Goal: Book appointment/travel/reservation

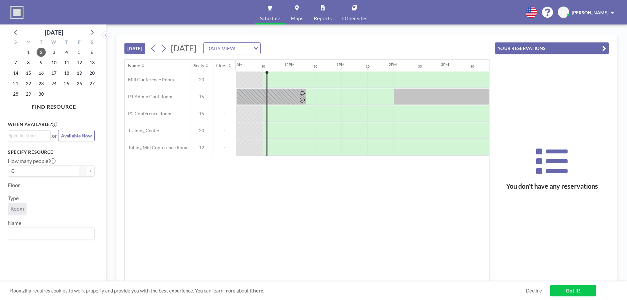
scroll to position [0, 575]
click at [166, 47] on icon at bounding box center [164, 48] width 4 height 7
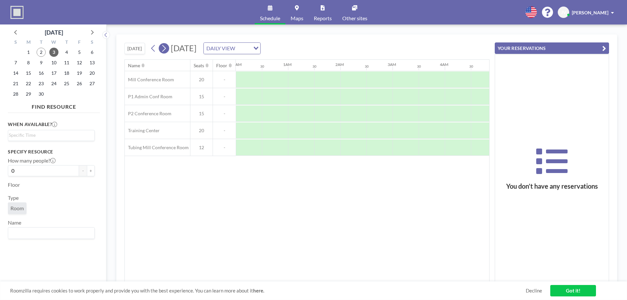
scroll to position [0, 331]
click at [166, 47] on icon at bounding box center [164, 48] width 6 height 10
click at [372, 143] on div at bounding box center [380, 148] width 26 height 16
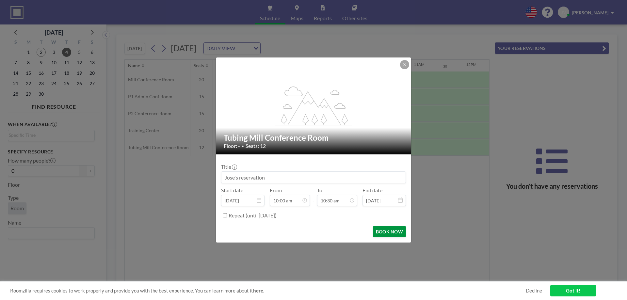
click at [392, 234] on button "BOOK NOW" at bounding box center [389, 231] width 33 height 11
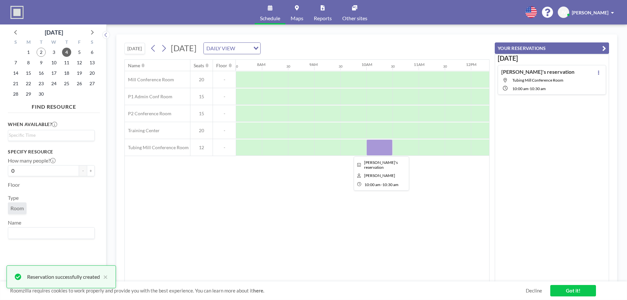
click at [379, 149] on div at bounding box center [380, 148] width 26 height 16
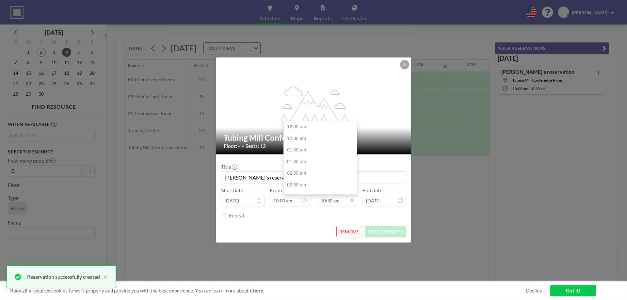
scroll to position [244, 0]
click at [342, 200] on input "10:30 am" at bounding box center [337, 200] width 40 height 11
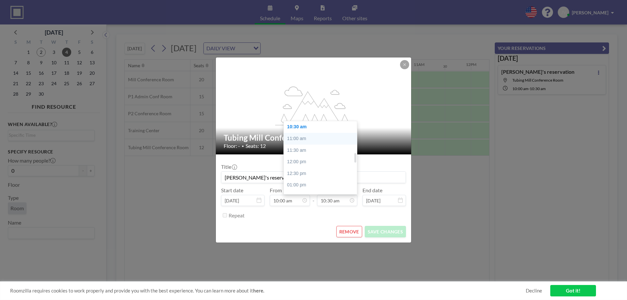
click at [302, 135] on div "11:00 am" at bounding box center [322, 139] width 76 height 12
type input "11:00 am"
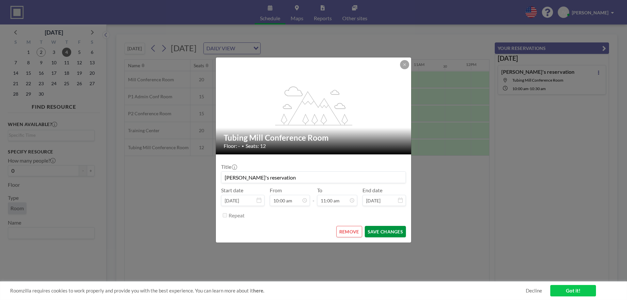
scroll to position [256, 0]
click at [375, 234] on button "SAVE CHANGES" at bounding box center [385, 231] width 41 height 11
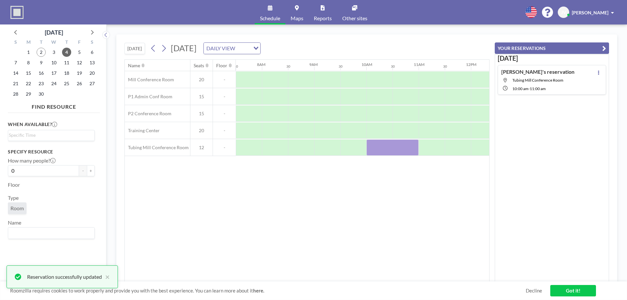
click at [558, 286] on link "Got it!" at bounding box center [574, 290] width 46 height 11
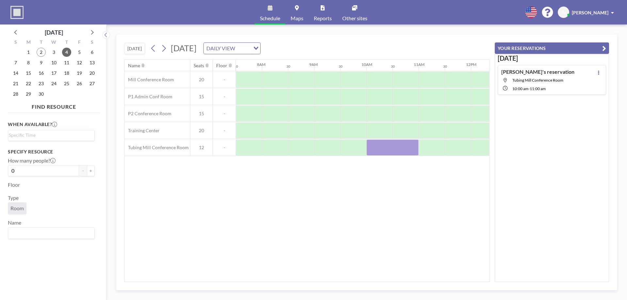
click at [46, 235] on input "Search for option" at bounding box center [50, 233] width 82 height 8
click at [209, 239] on div "Name Seats Floor 12AM 30 1AM 30 2AM 30 3AM 30 4AM 30 5AM 30 6AM 30 7AM 30 8AM 3…" at bounding box center [307, 171] width 365 height 222
